Goal: Transaction & Acquisition: Purchase product/service

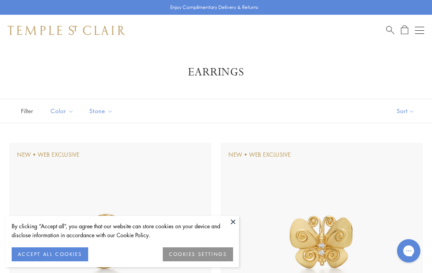
click at [236, 219] on button at bounding box center [233, 222] width 12 height 12
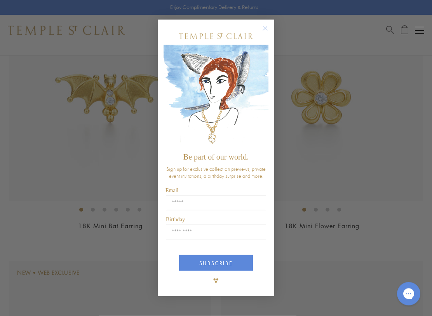
scroll to position [406, 0]
click at [266, 31] on circle "Close dialog" at bounding box center [265, 28] width 9 height 9
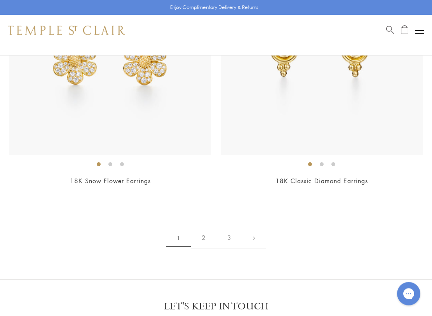
scroll to position [6741, 0]
click at [203, 228] on link "2" at bounding box center [204, 238] width 26 height 21
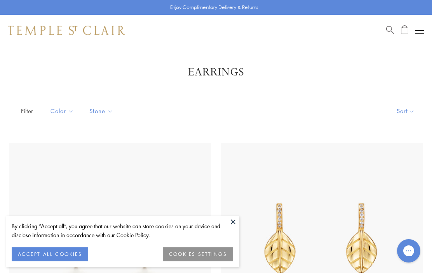
click at [234, 223] on button at bounding box center [233, 222] width 12 height 12
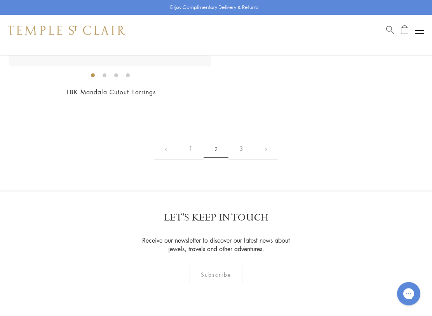
scroll to position [6569, 0]
click at [242, 141] on link "3" at bounding box center [241, 148] width 26 height 21
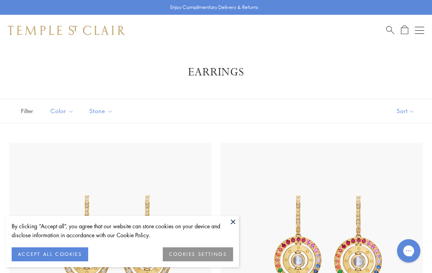
click at [241, 224] on img at bounding box center [322, 244] width 202 height 202
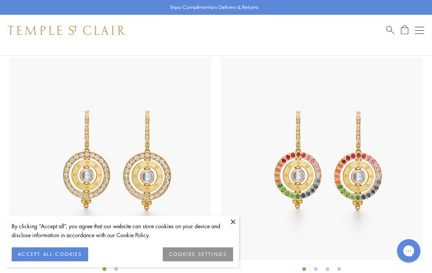
click at [236, 225] on button at bounding box center [233, 222] width 12 height 12
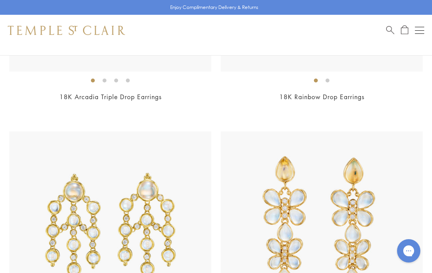
scroll to position [1321, 0]
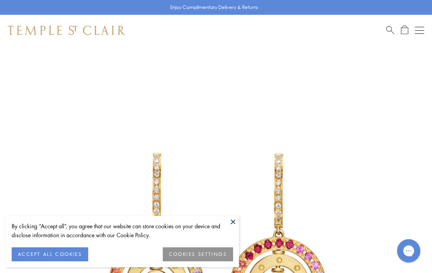
click at [237, 224] on button at bounding box center [233, 222] width 12 height 12
